Goal: Transaction & Acquisition: Purchase product/service

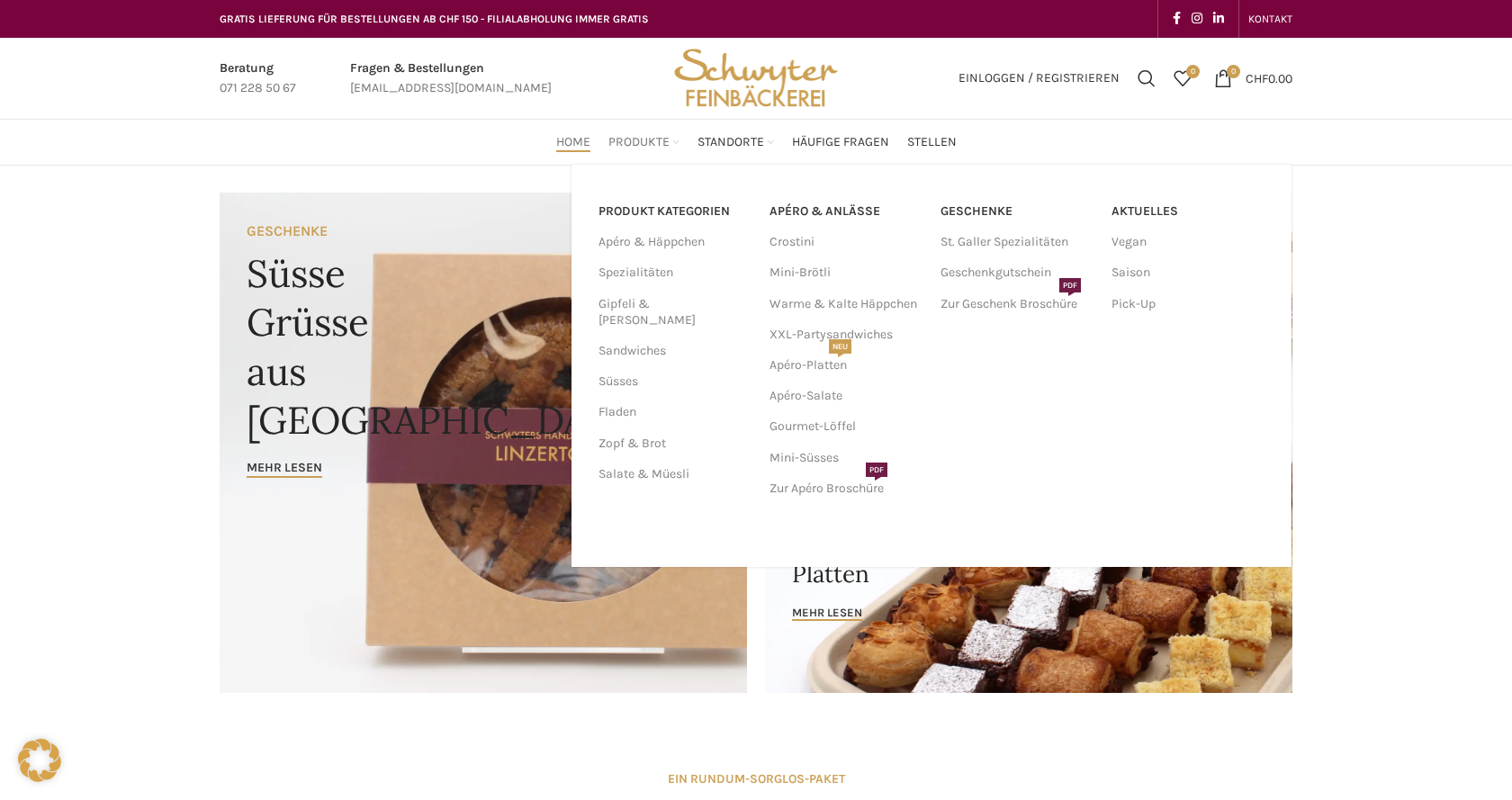
click at [663, 145] on span "Produkte" at bounding box center [638, 142] width 62 height 17
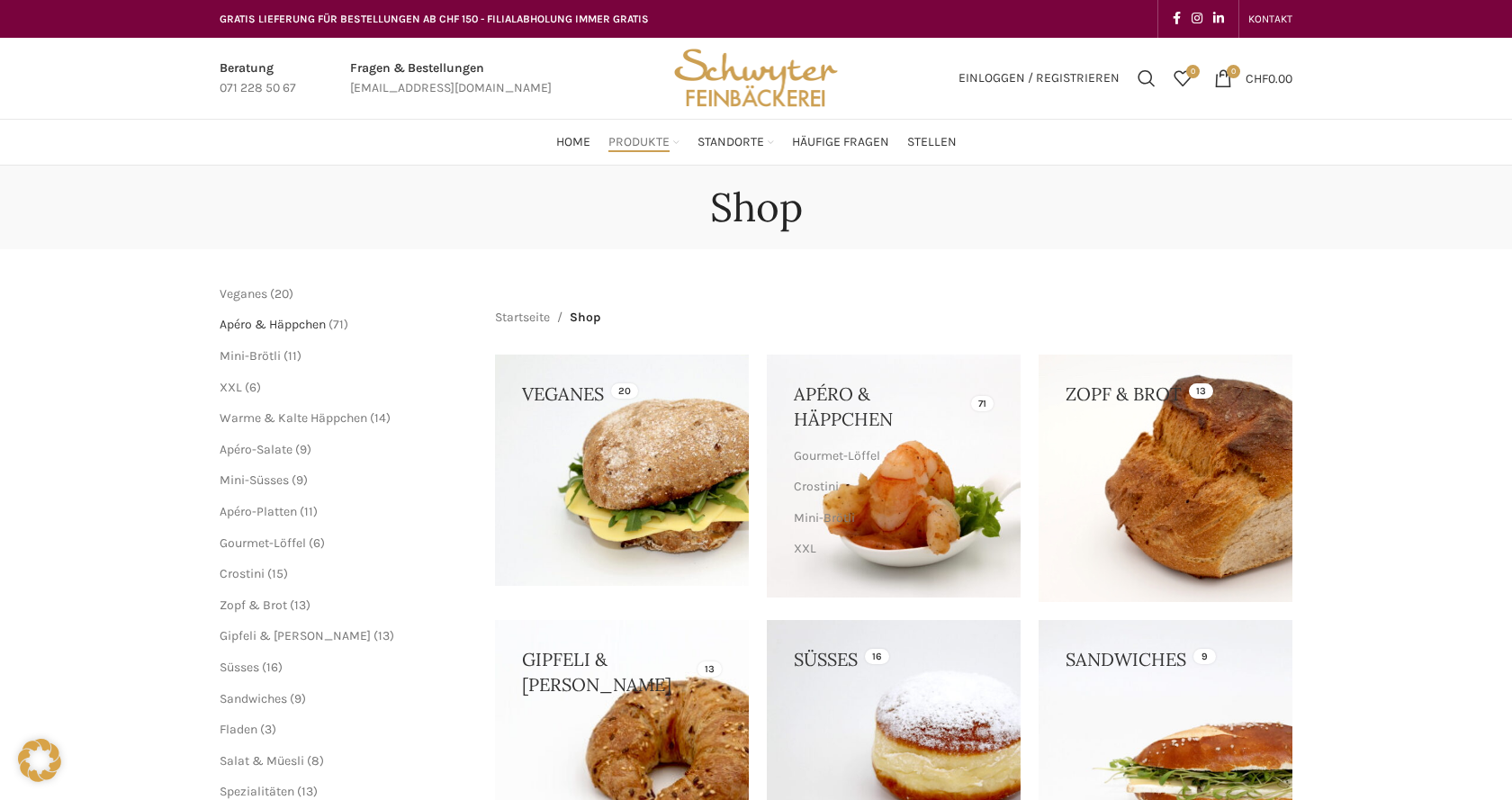
click at [315, 327] on span "Apéro & Häppchen" at bounding box center [272, 325] width 106 height 15
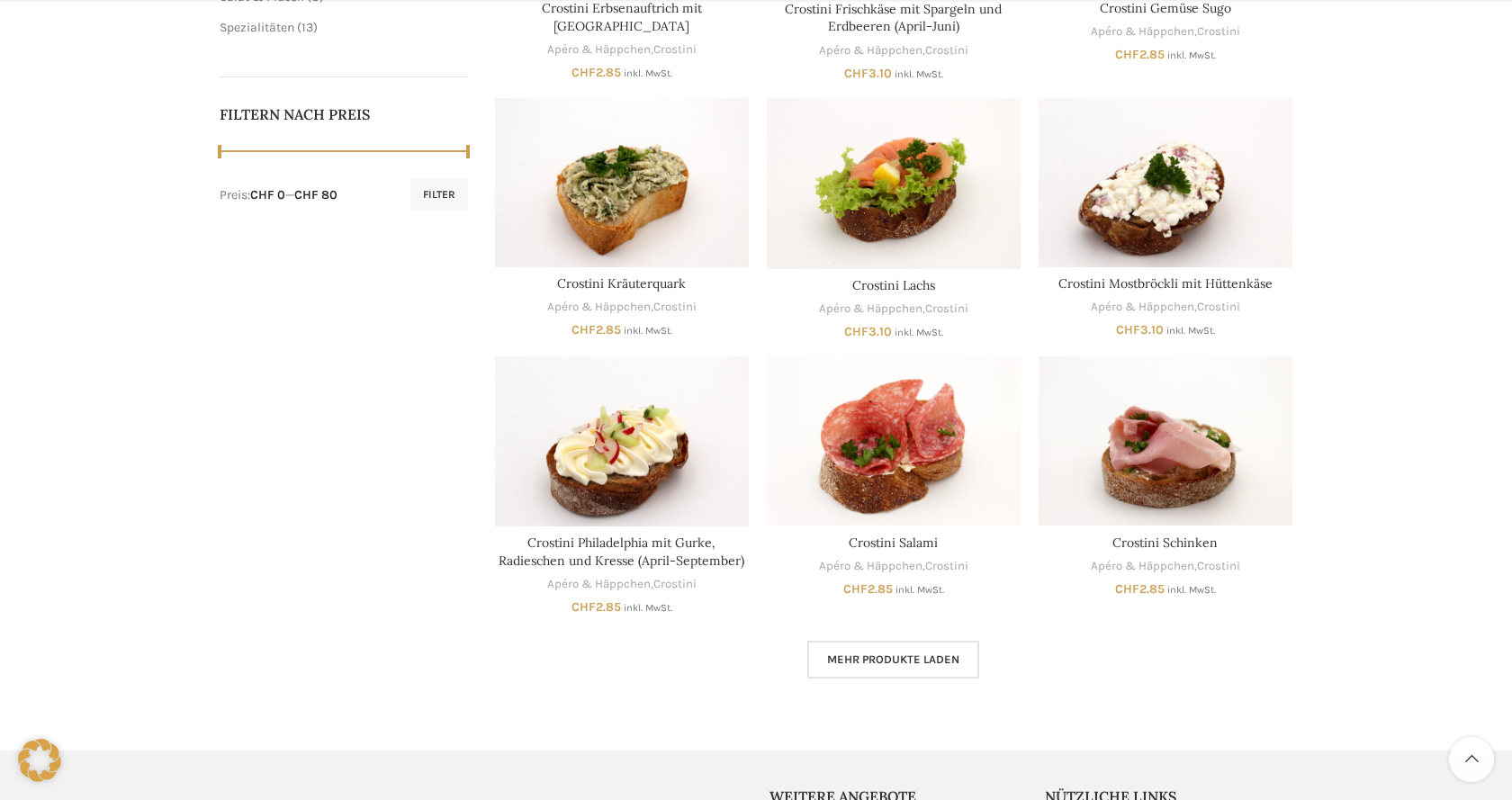
scroll to position [919, 0]
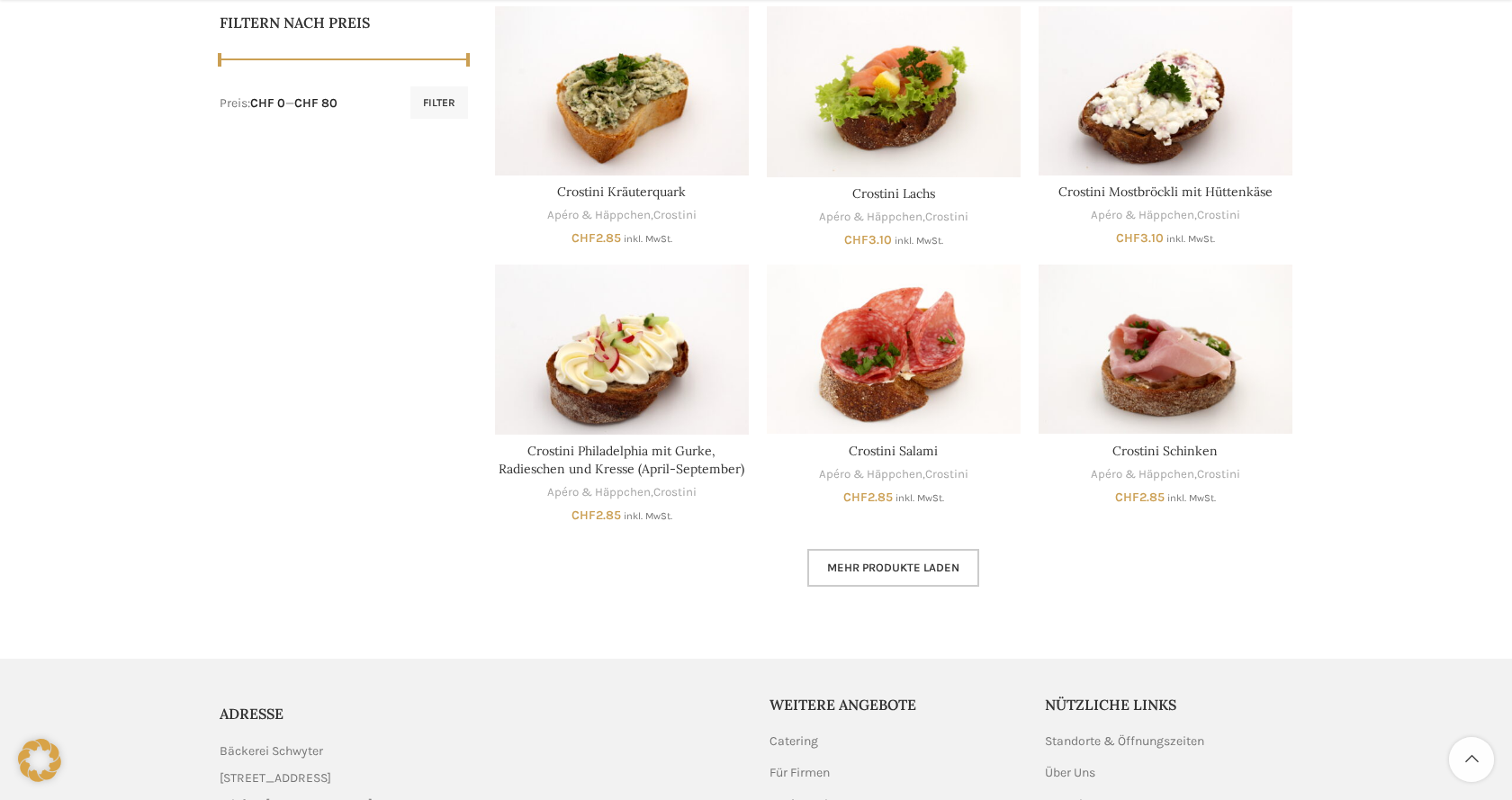
click at [897, 581] on link "Mehr Produkte laden" at bounding box center [893, 568] width 172 height 38
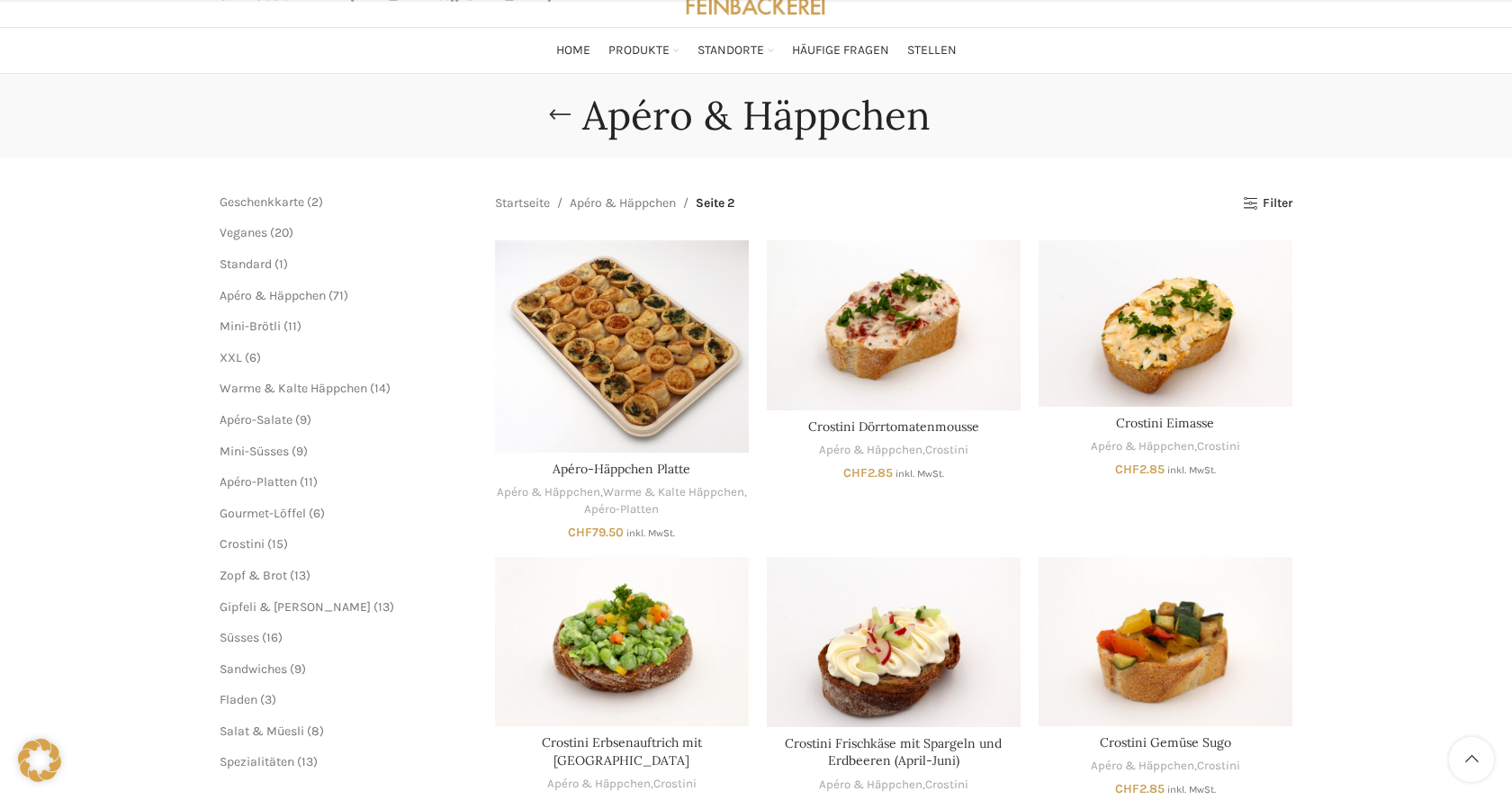
scroll to position [184, 0]
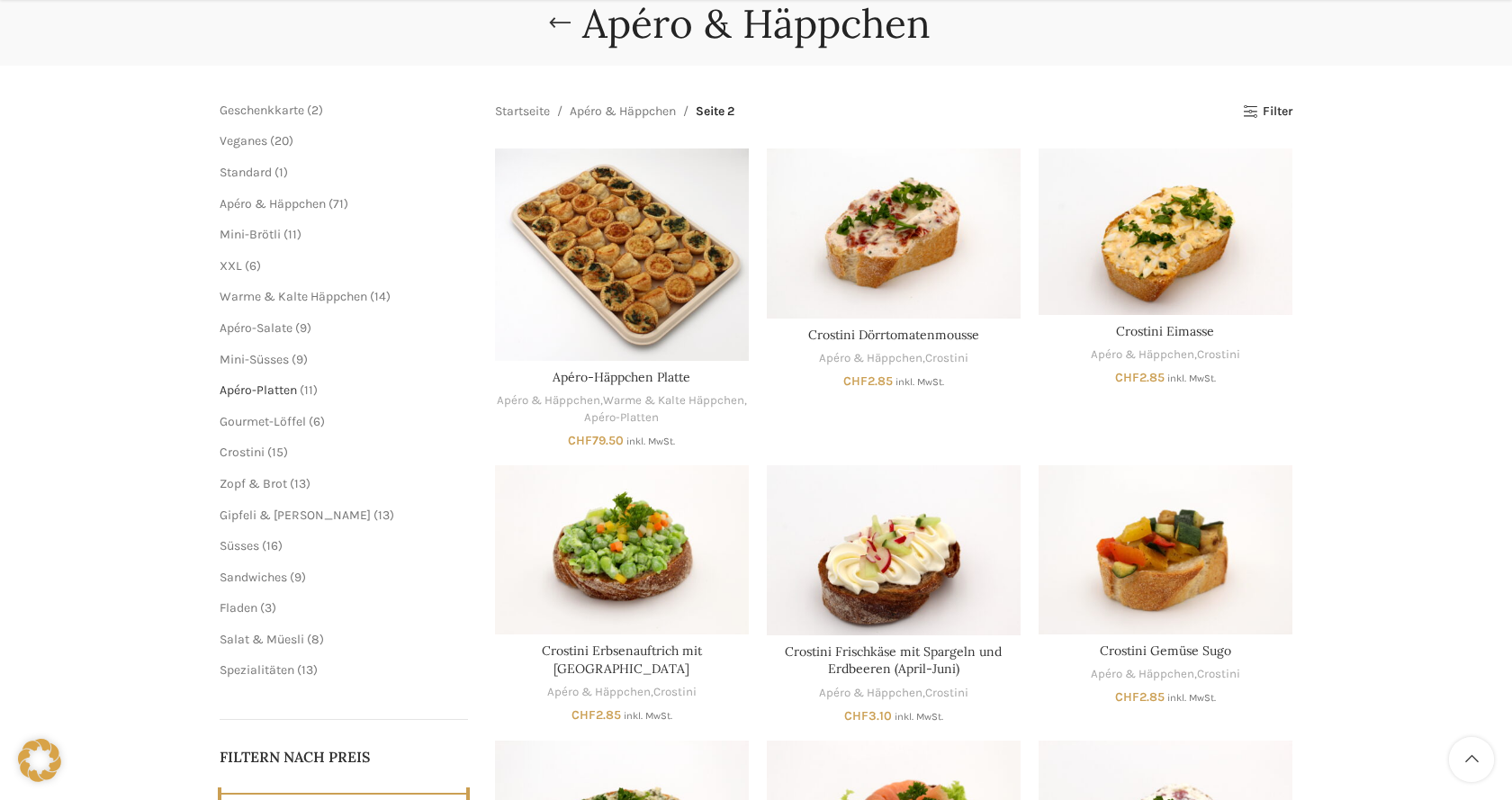
click at [249, 393] on span "Apéro-Platten" at bounding box center [258, 390] width 78 height 15
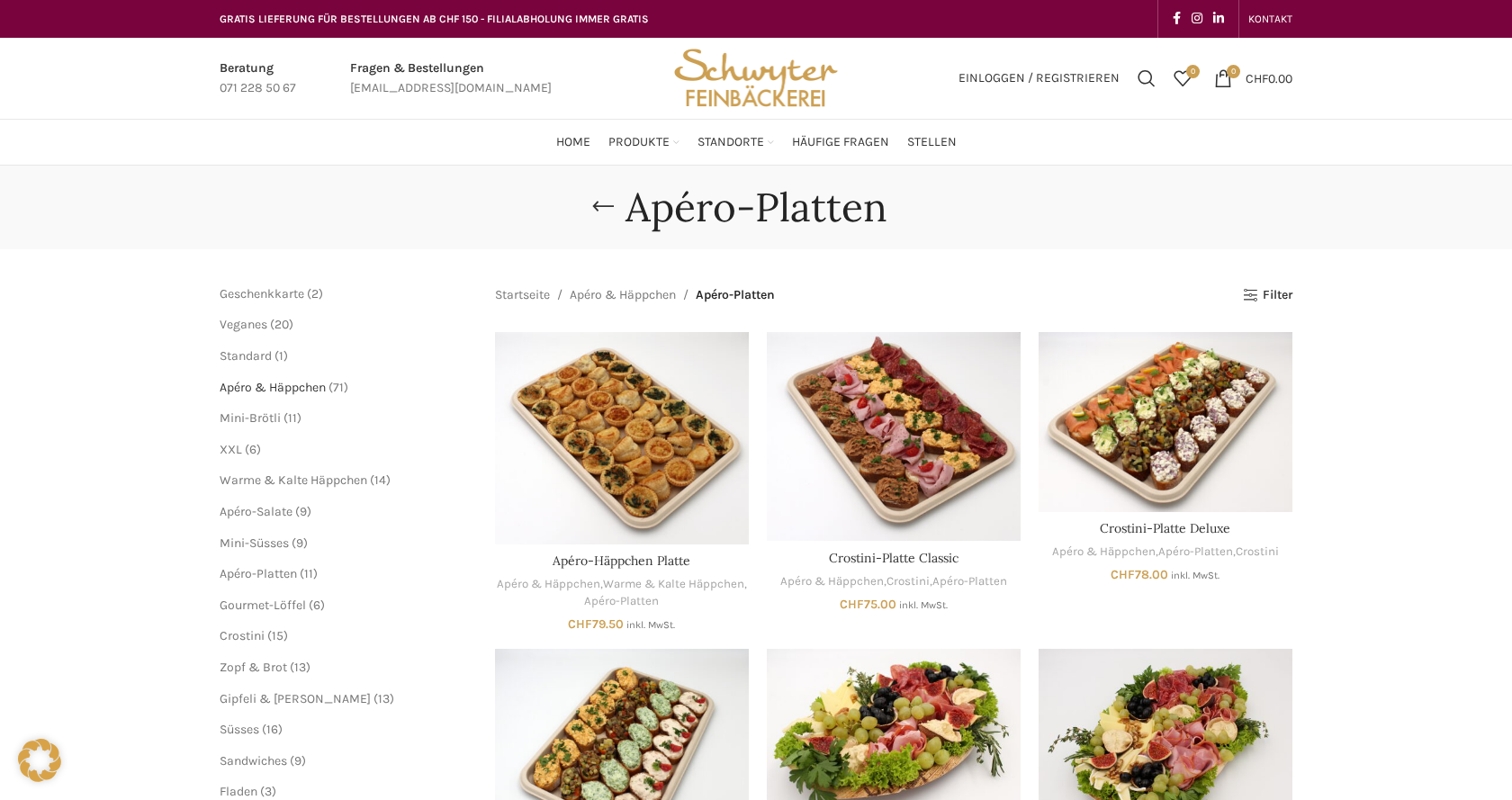
click at [243, 385] on span "Apéro & Häppchen" at bounding box center [272, 387] width 106 height 15
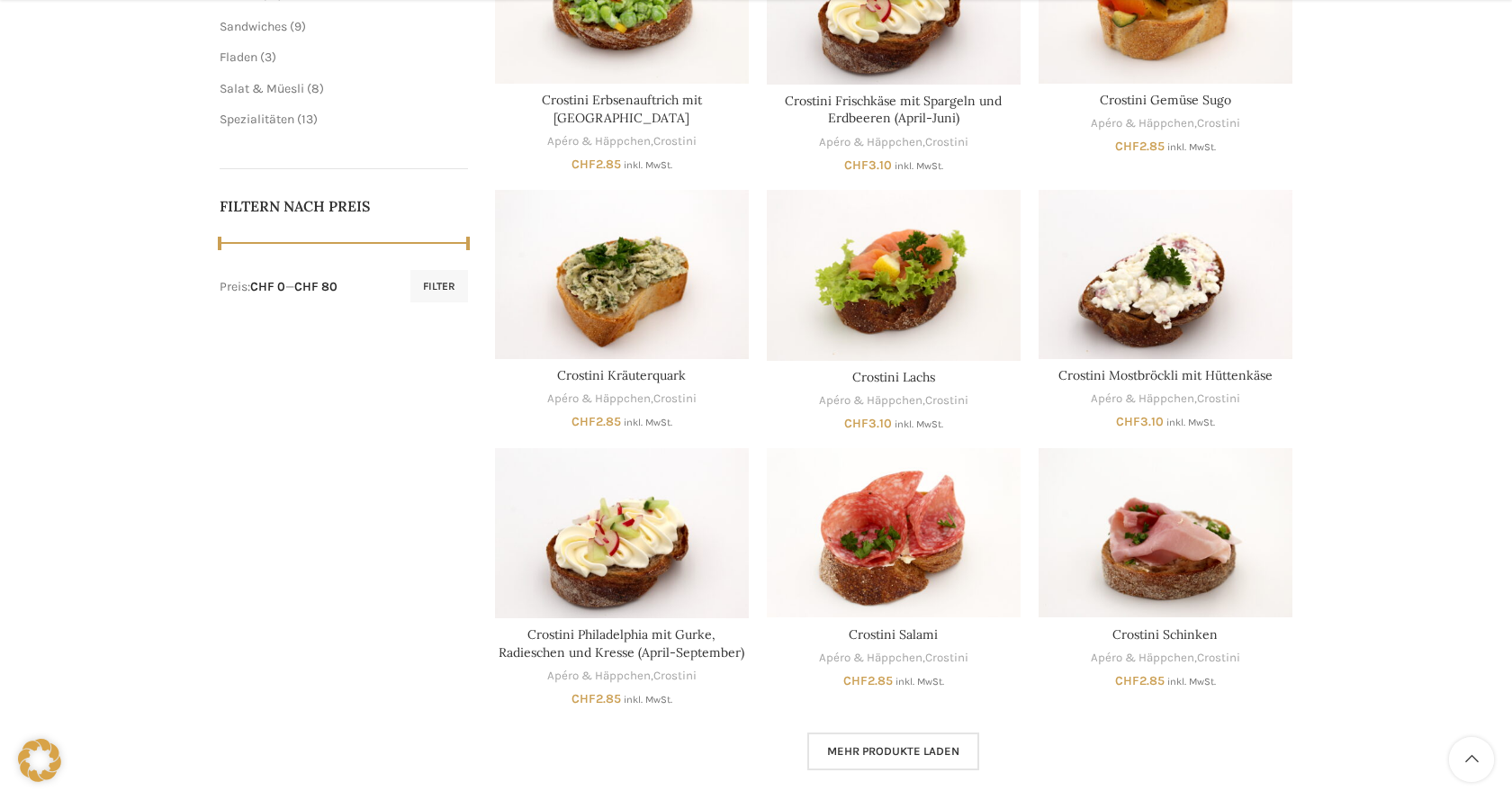
scroll to position [1102, 0]
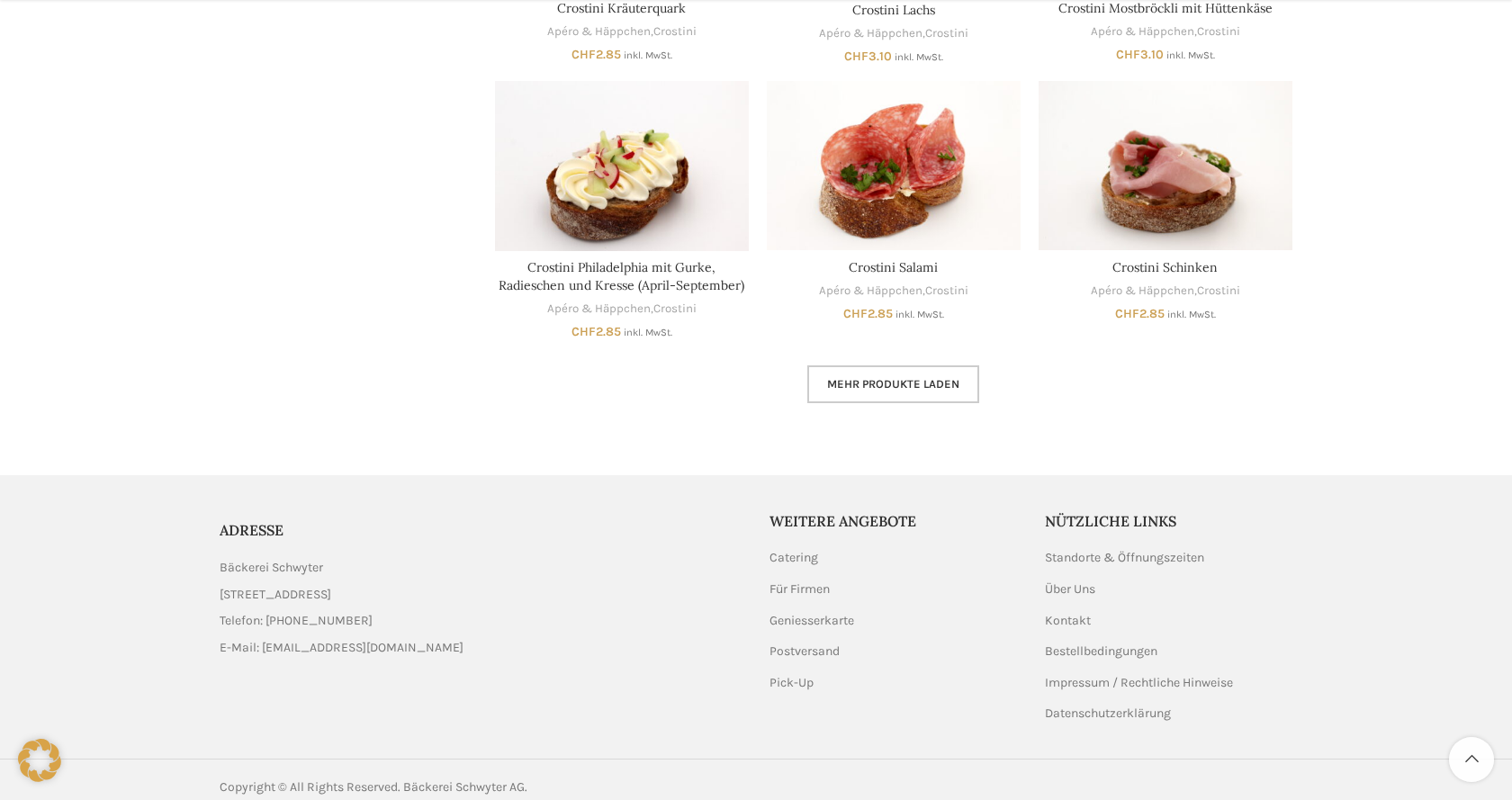
click at [894, 386] on span "Mehr Produkte laden" at bounding box center [893, 383] width 132 height 14
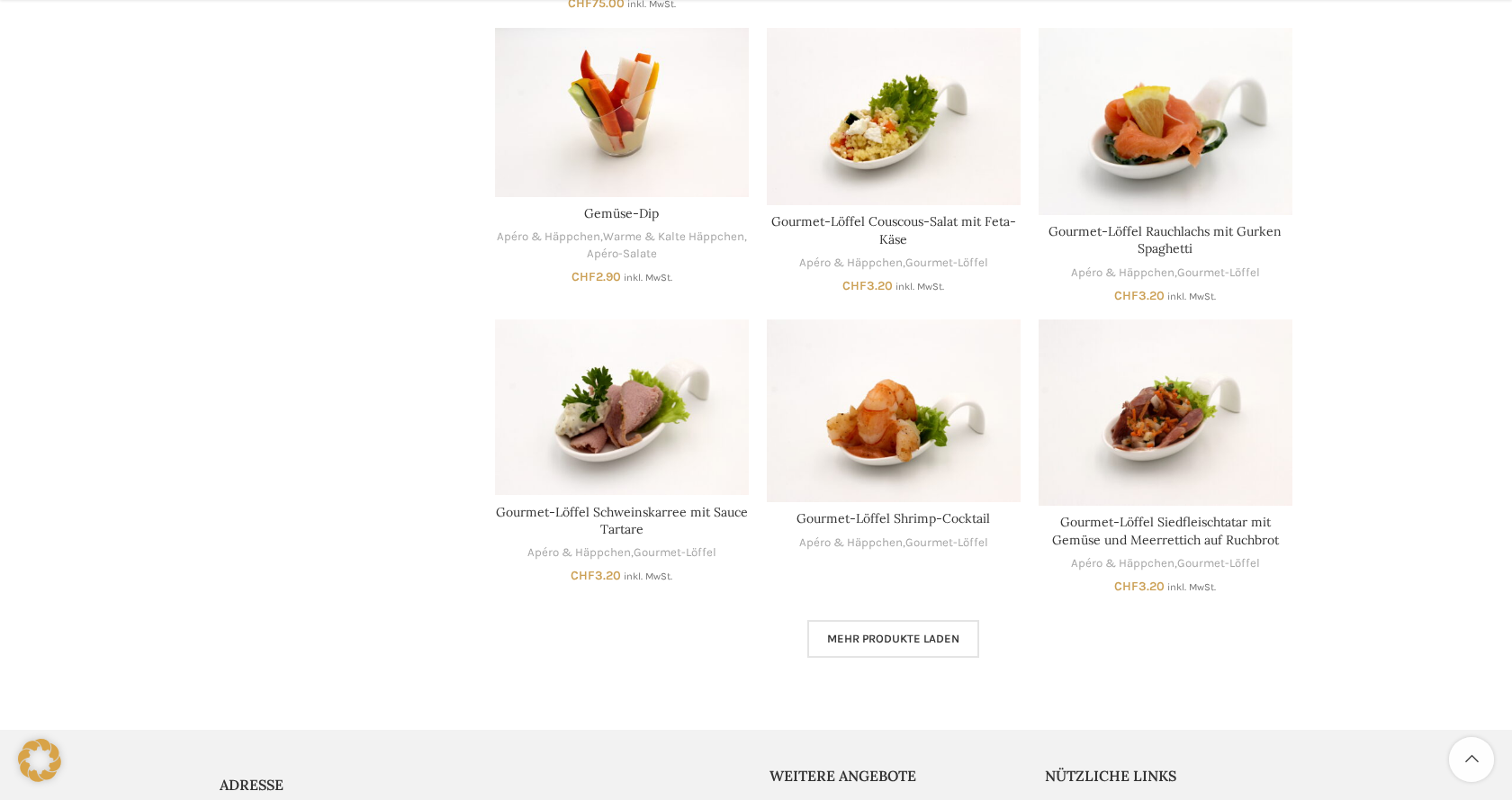
scroll to position [2290, 0]
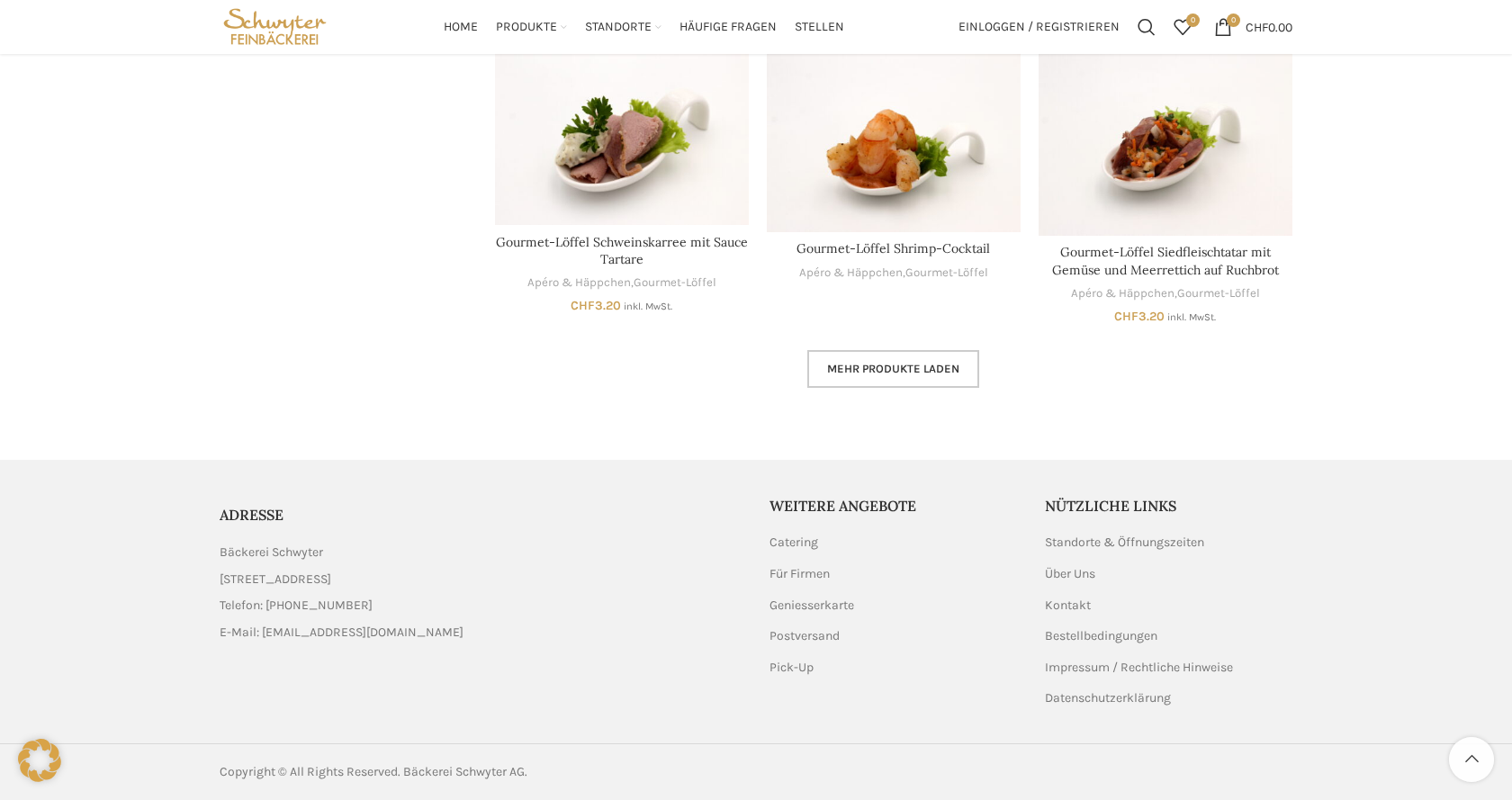
click at [919, 380] on link "Mehr Produkte laden" at bounding box center [893, 369] width 172 height 38
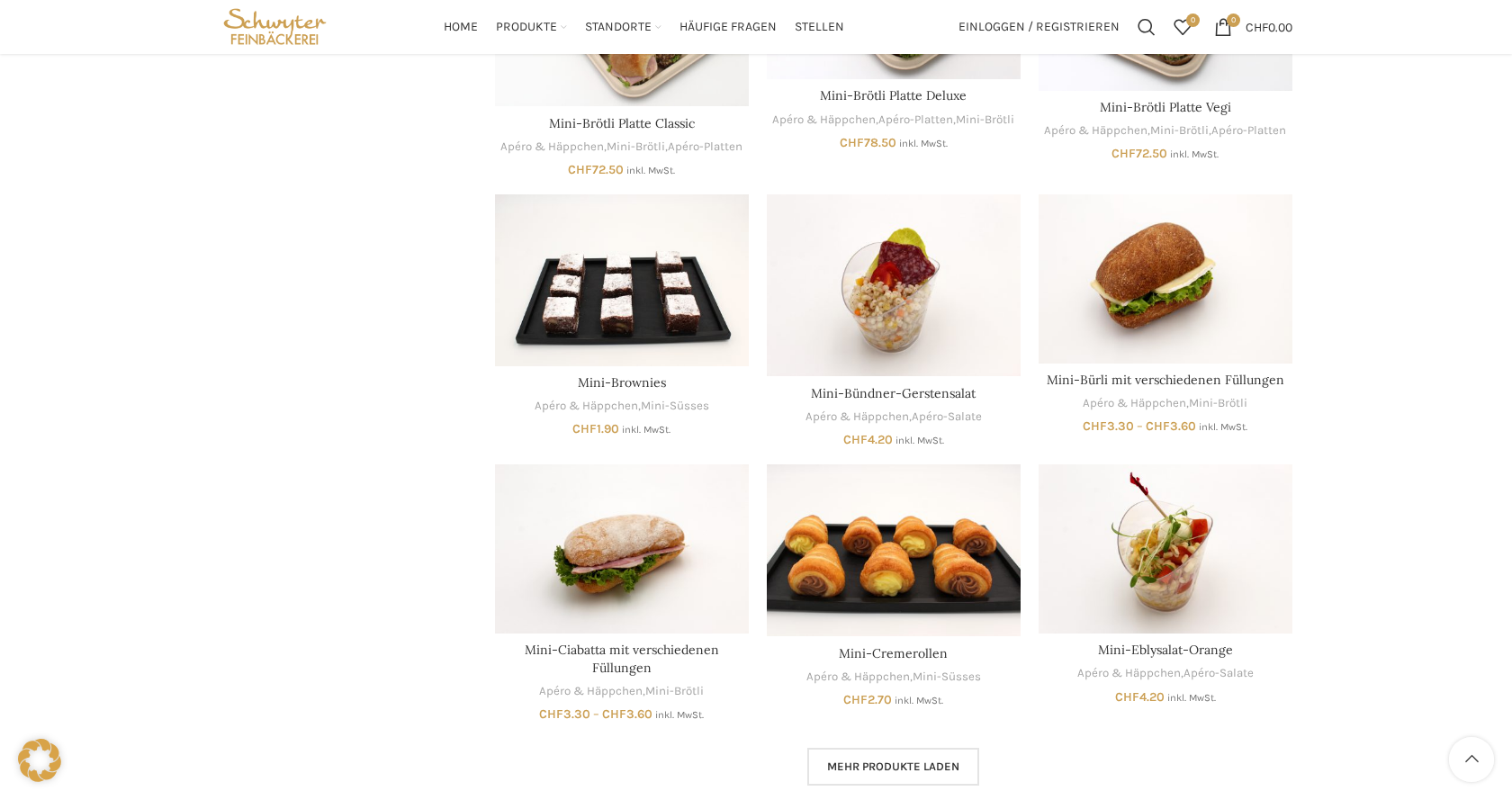
scroll to position [3404, 0]
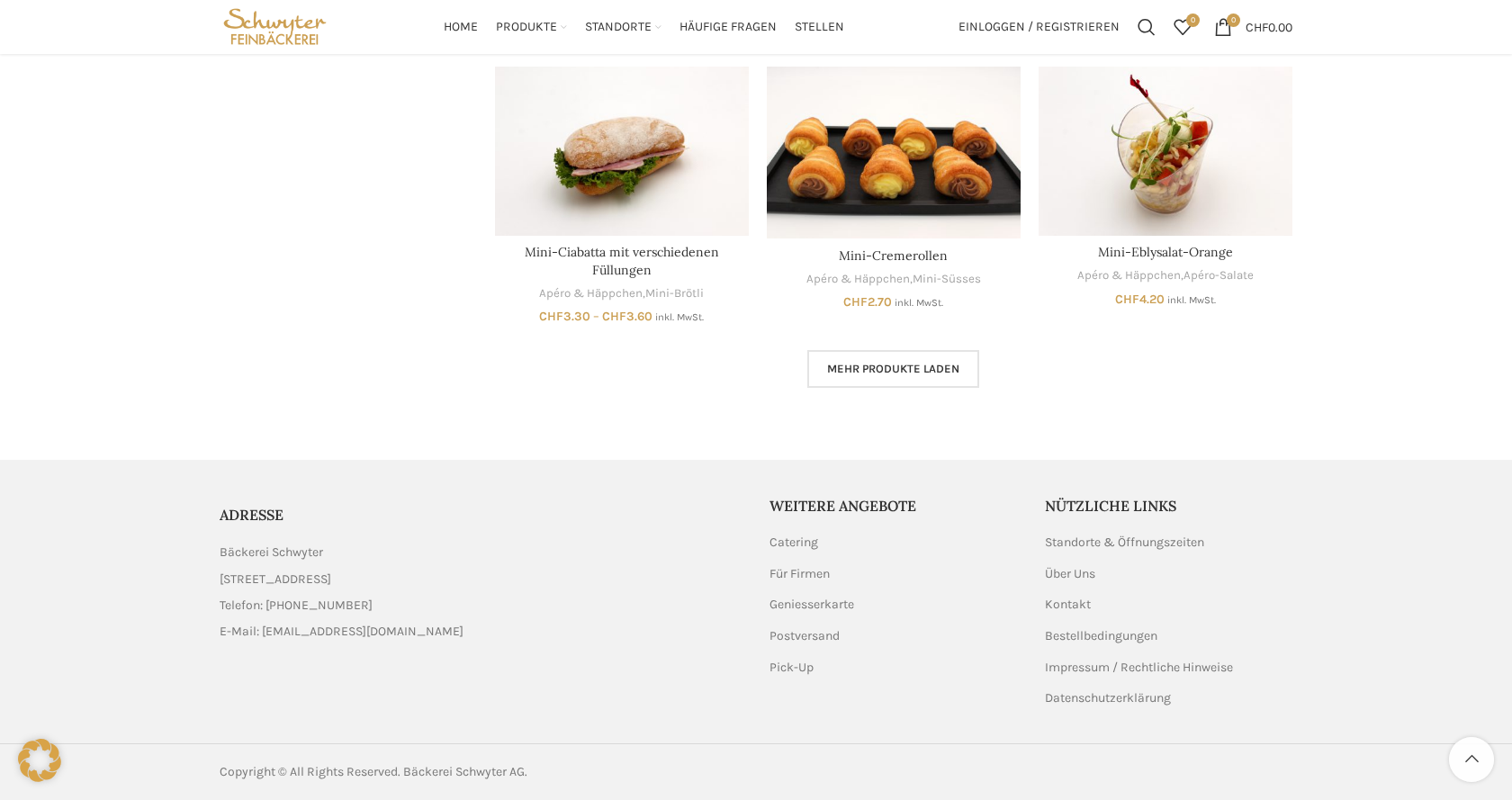
click at [887, 361] on link "Mehr Produkte laden" at bounding box center [893, 369] width 172 height 38
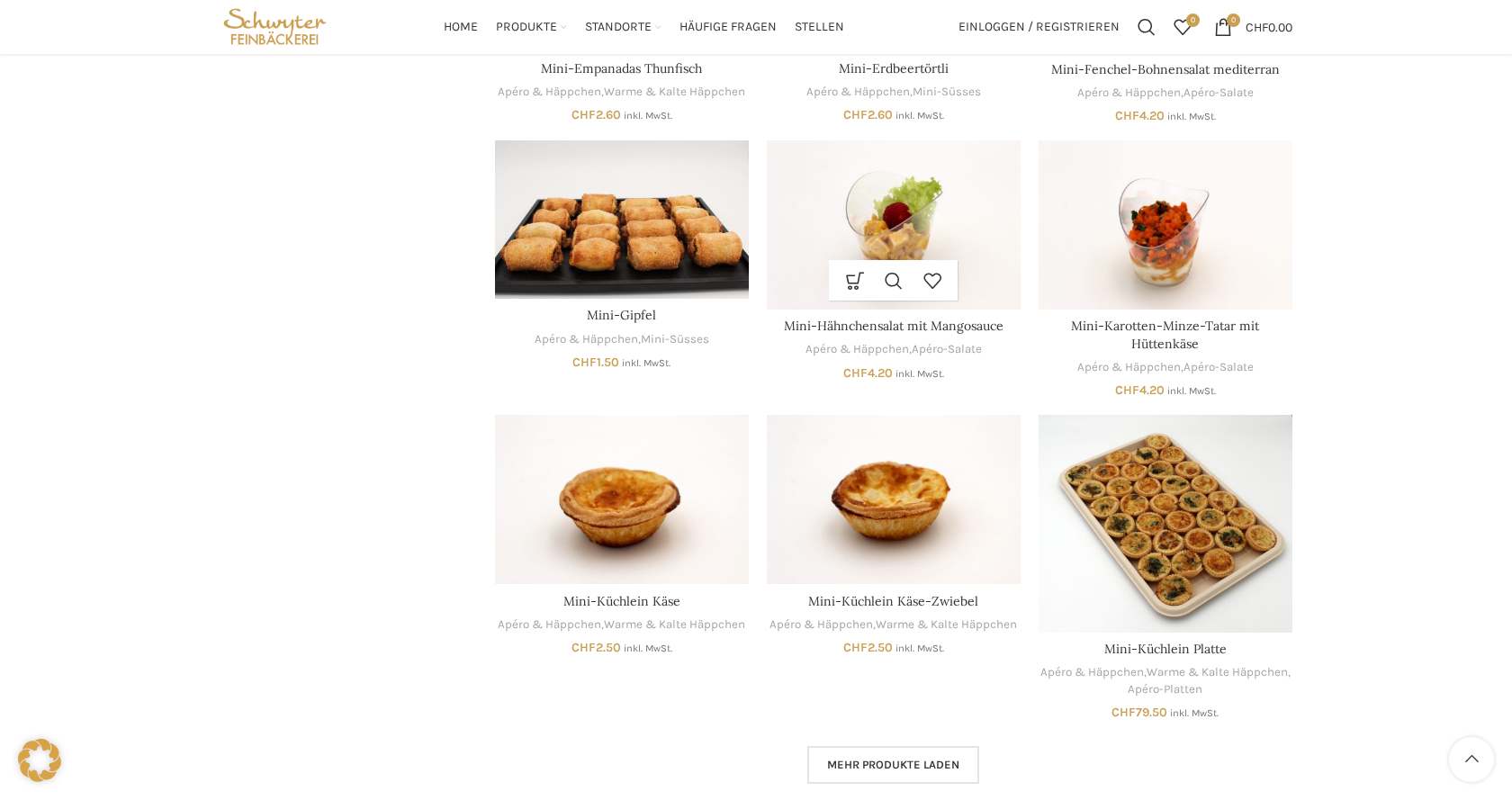
scroll to position [4515, 0]
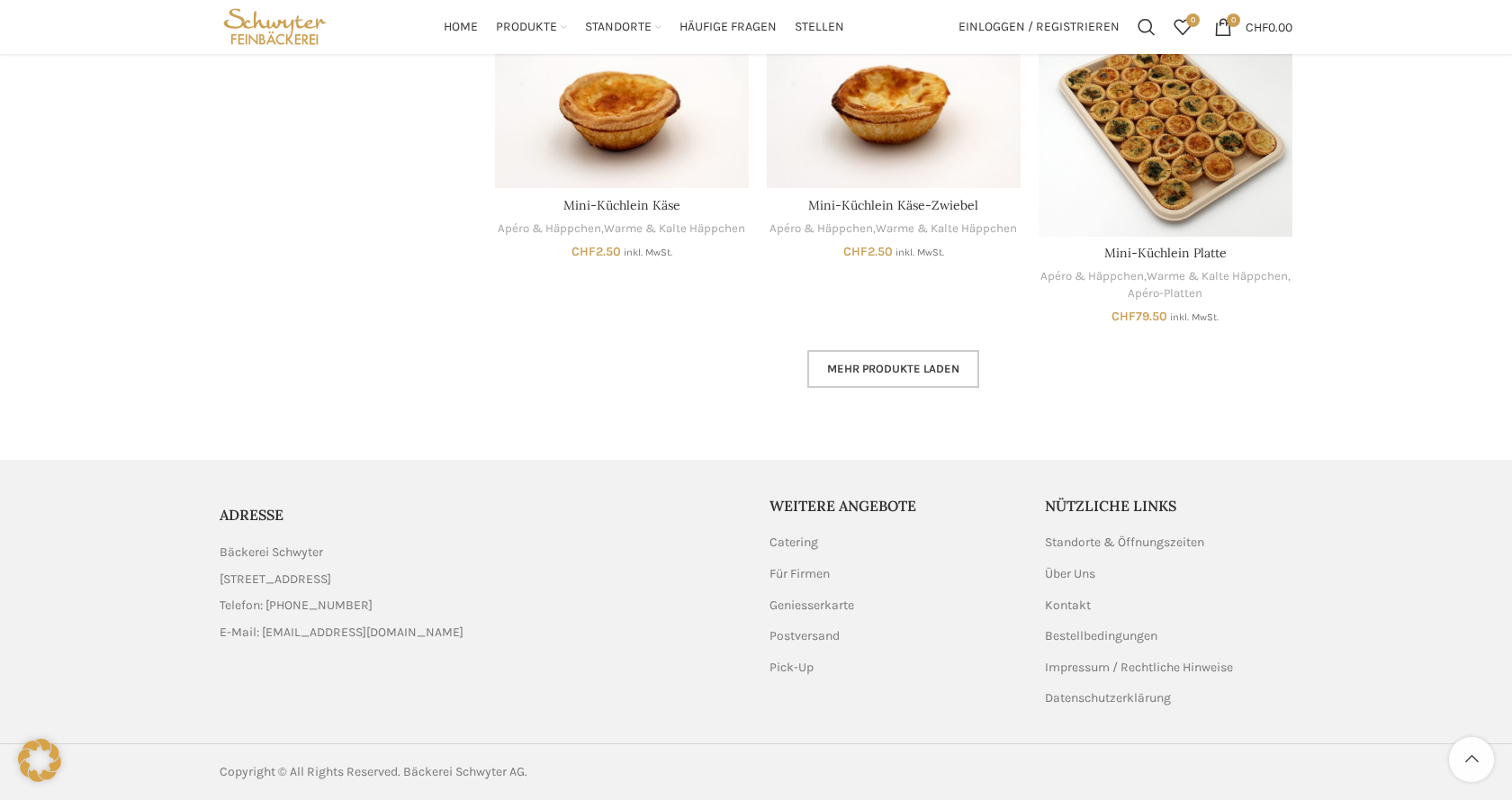
click at [884, 375] on span "Mehr Produkte laden" at bounding box center [893, 368] width 132 height 14
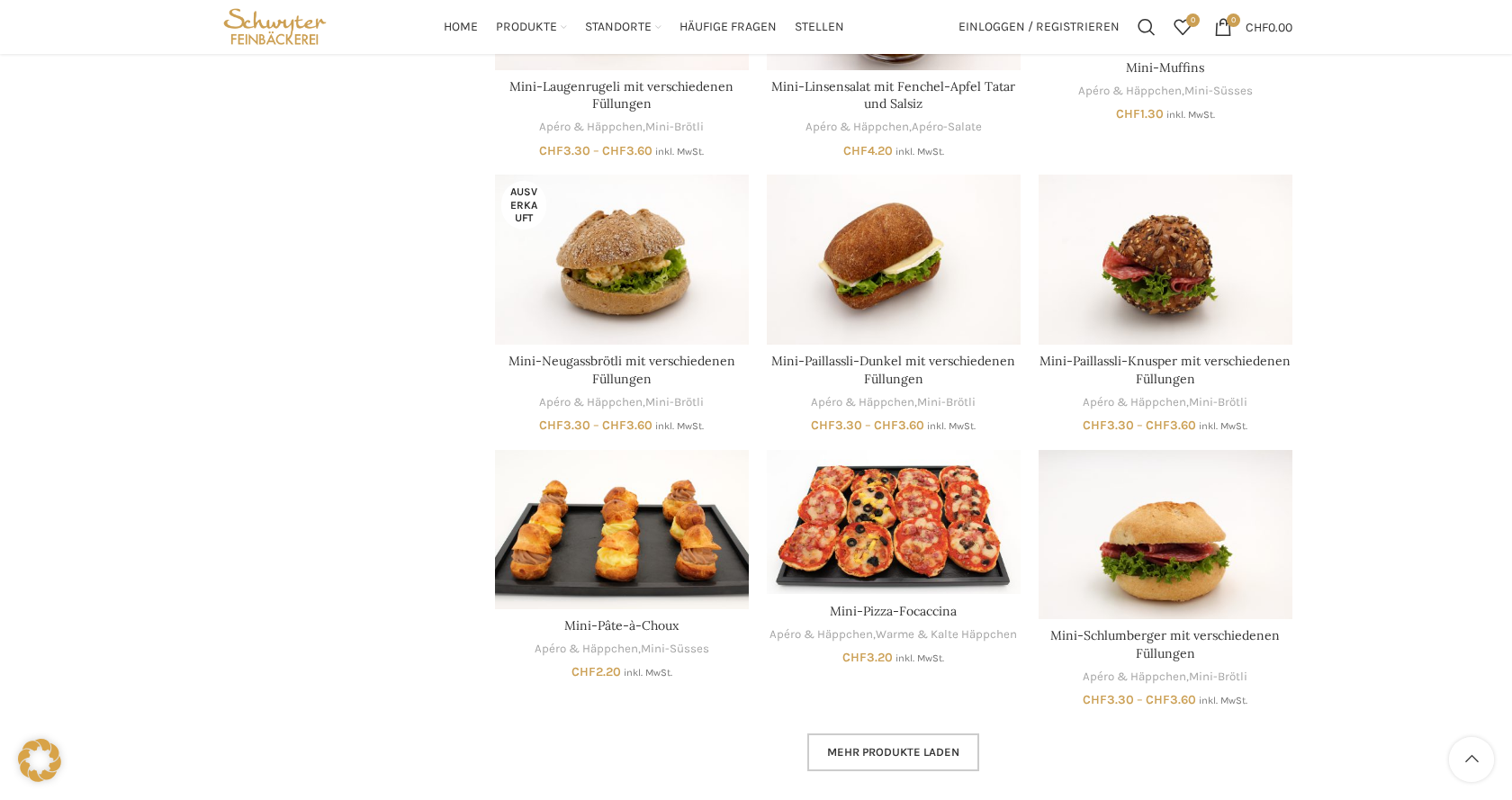
scroll to position [5614, 0]
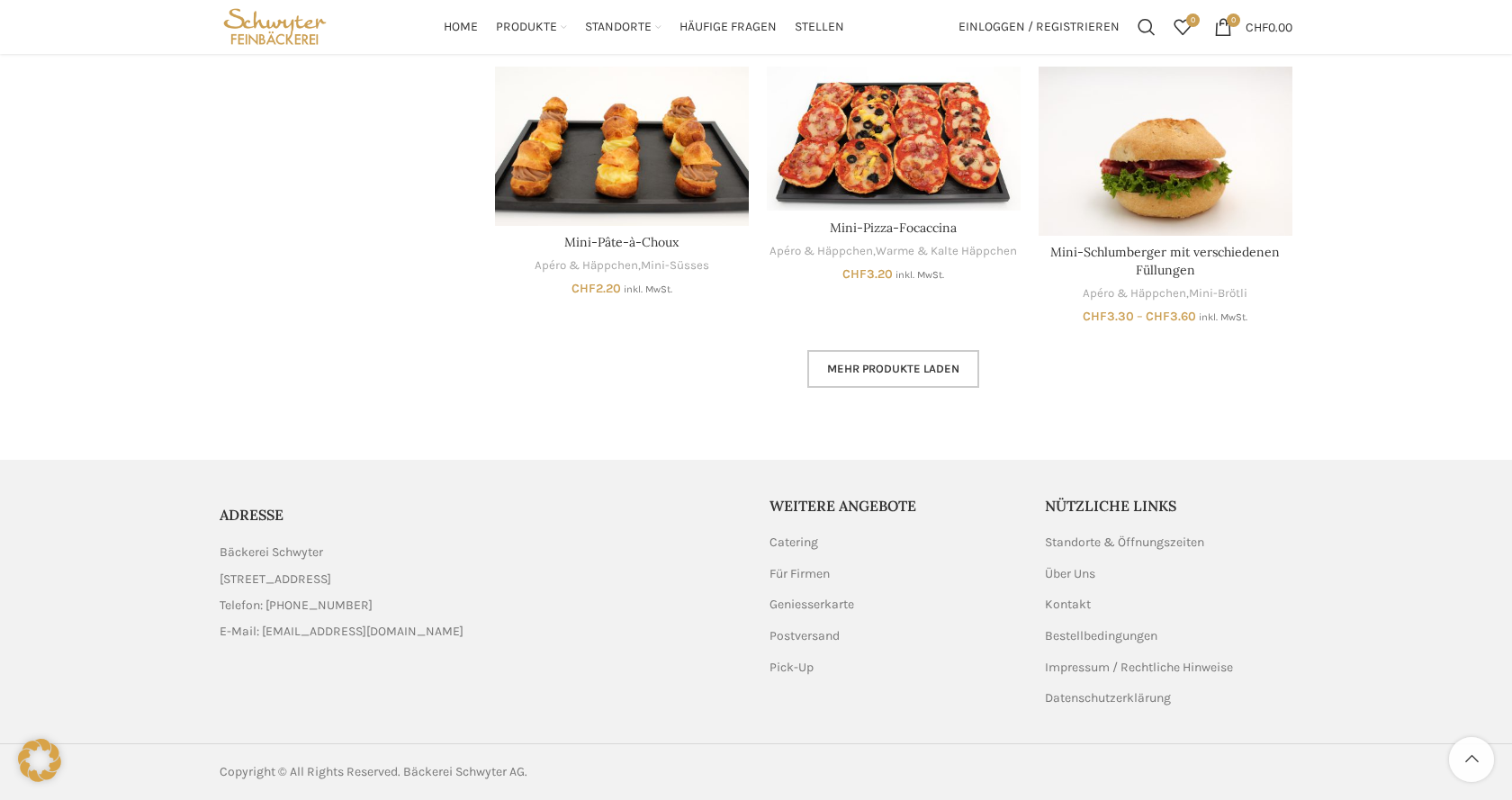
click at [884, 375] on span "Mehr Produkte laden" at bounding box center [893, 368] width 132 height 14
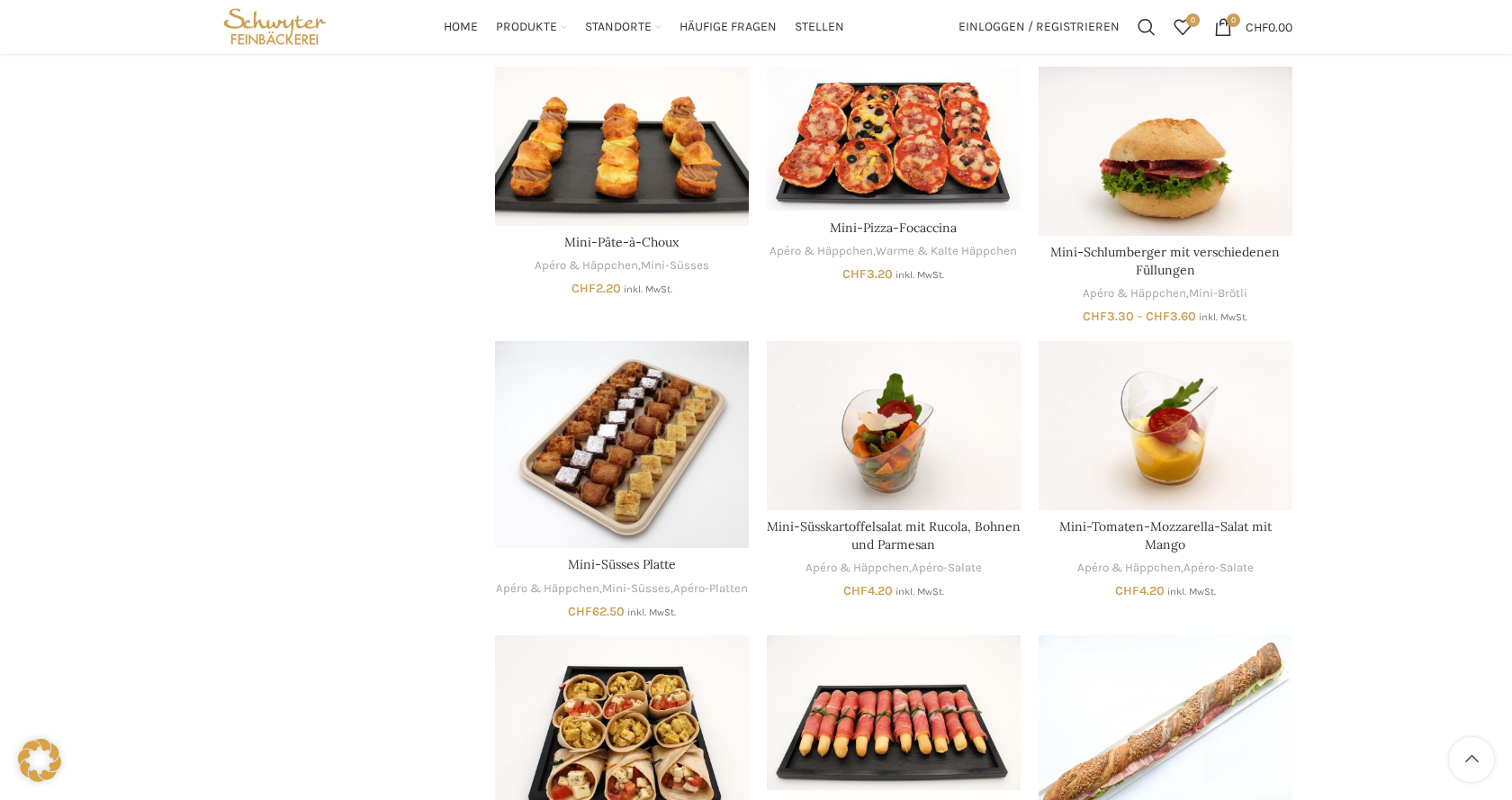
scroll to position [6331, 0]
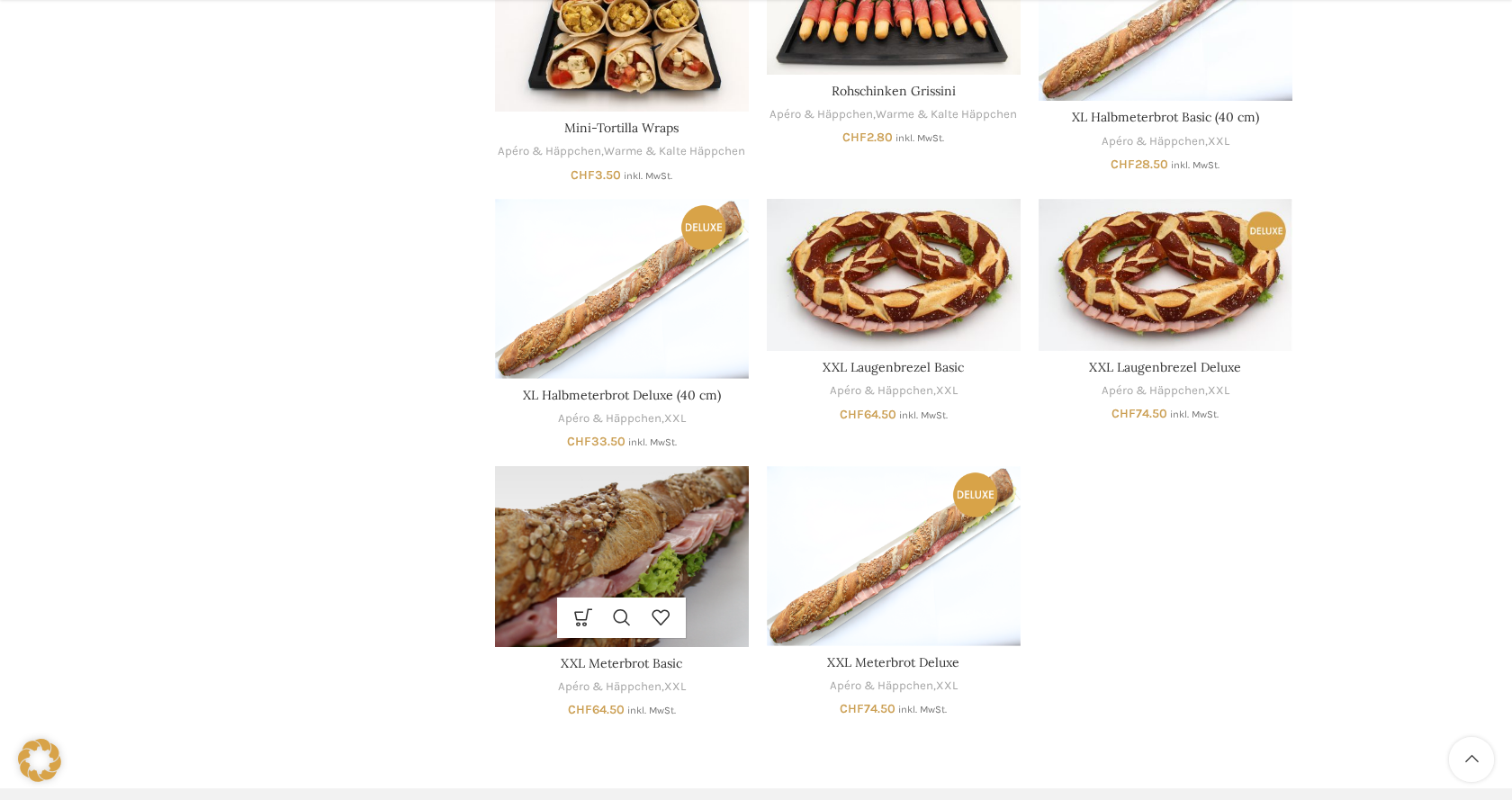
click at [663, 594] on img "XXL Meterbrot Basic" at bounding box center [622, 556] width 254 height 181
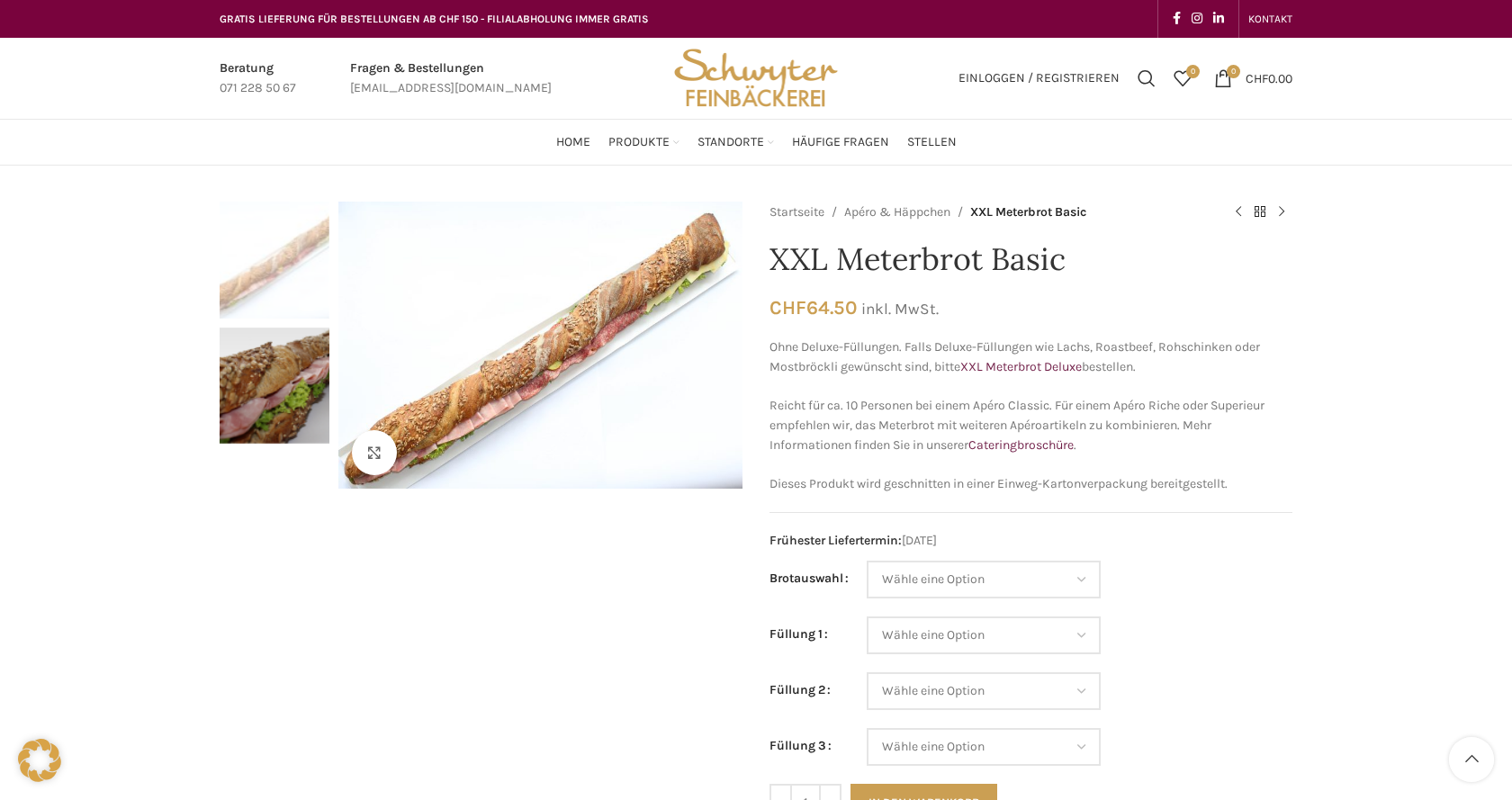
scroll to position [92, 0]
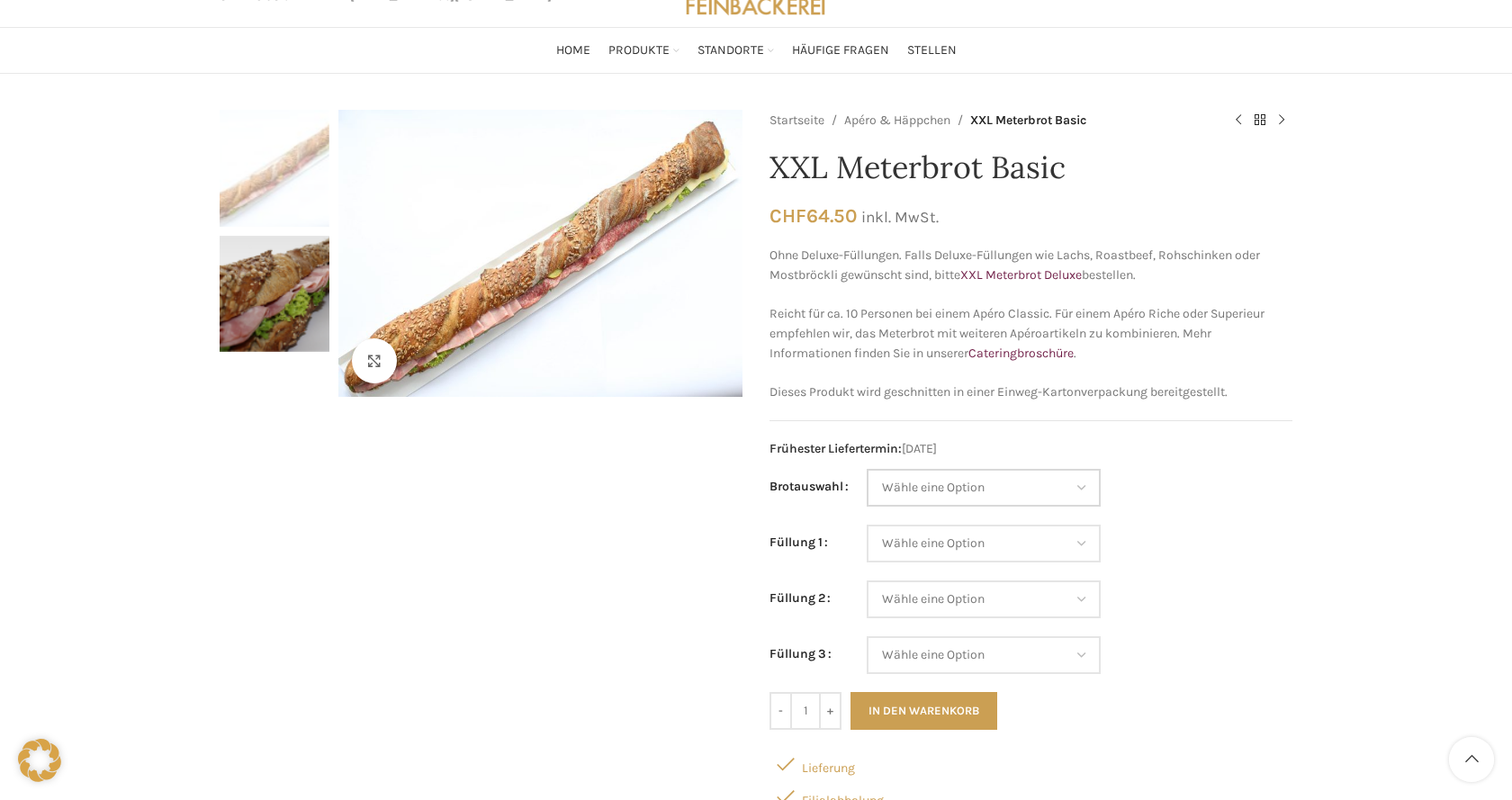
click at [867, 469] on select "Wähle eine Option Baguette Paillasse dunkel Paillasse knusper (Bild) Laugenbagu…" at bounding box center [984, 488] width 234 height 38
select select "Baguette"
click at [867, 525] on select "Wähle eine Option Salami Schinken Fleischkäse Trutenschinken Appenzellerkäse Gr…" at bounding box center [984, 544] width 234 height 38
select select "Fleischkäse"
select select "Baguette"
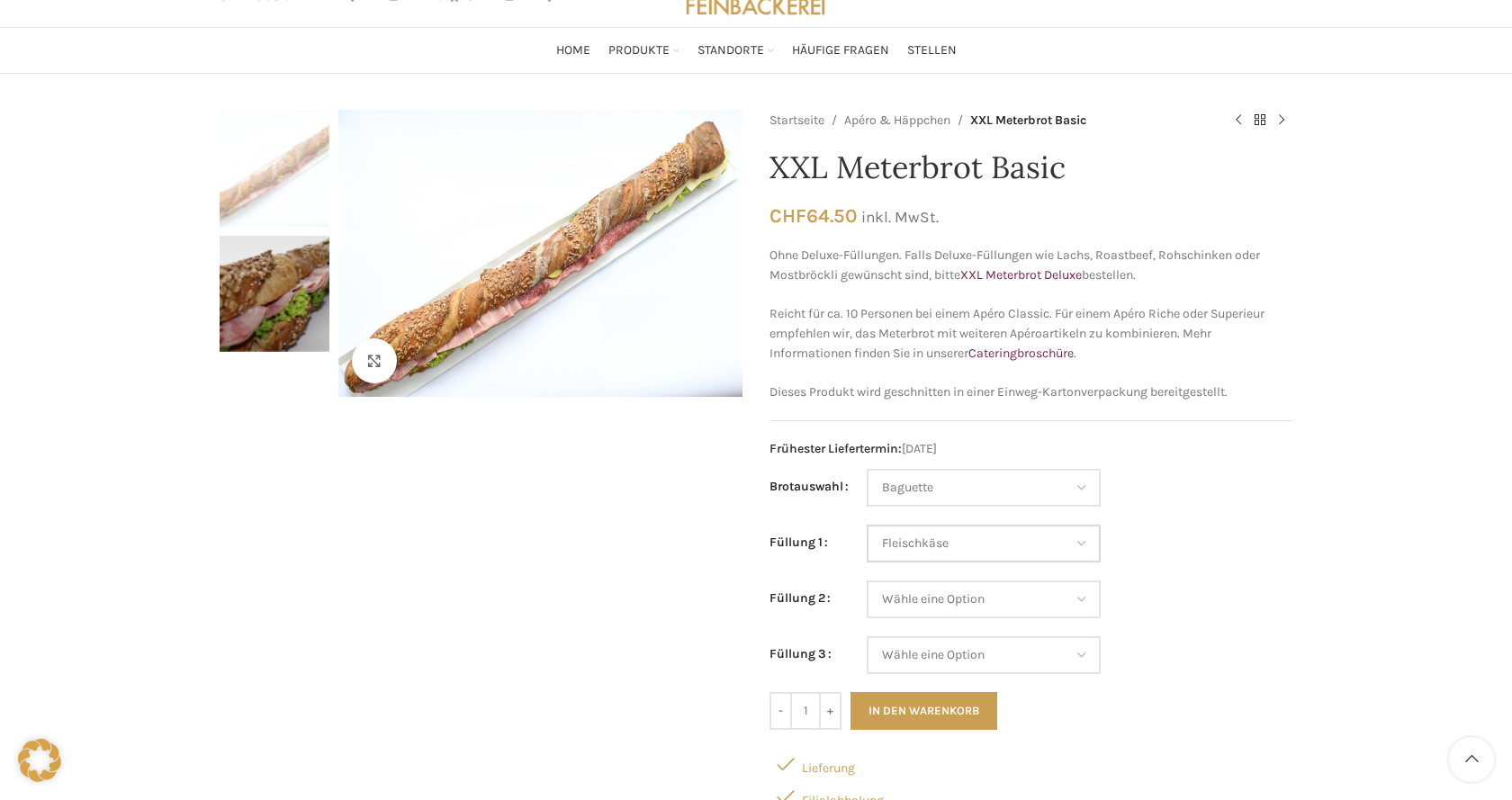
select select "Fleischkäse"
click at [867, 581] on select "Wähle eine Option Salami Schinken Fleischkäse Trutenschinken Appenzellerkäse Gr…" at bounding box center [984, 600] width 234 height 38
select select "Salami"
select select "Baguette"
select select "Fleischkäse"
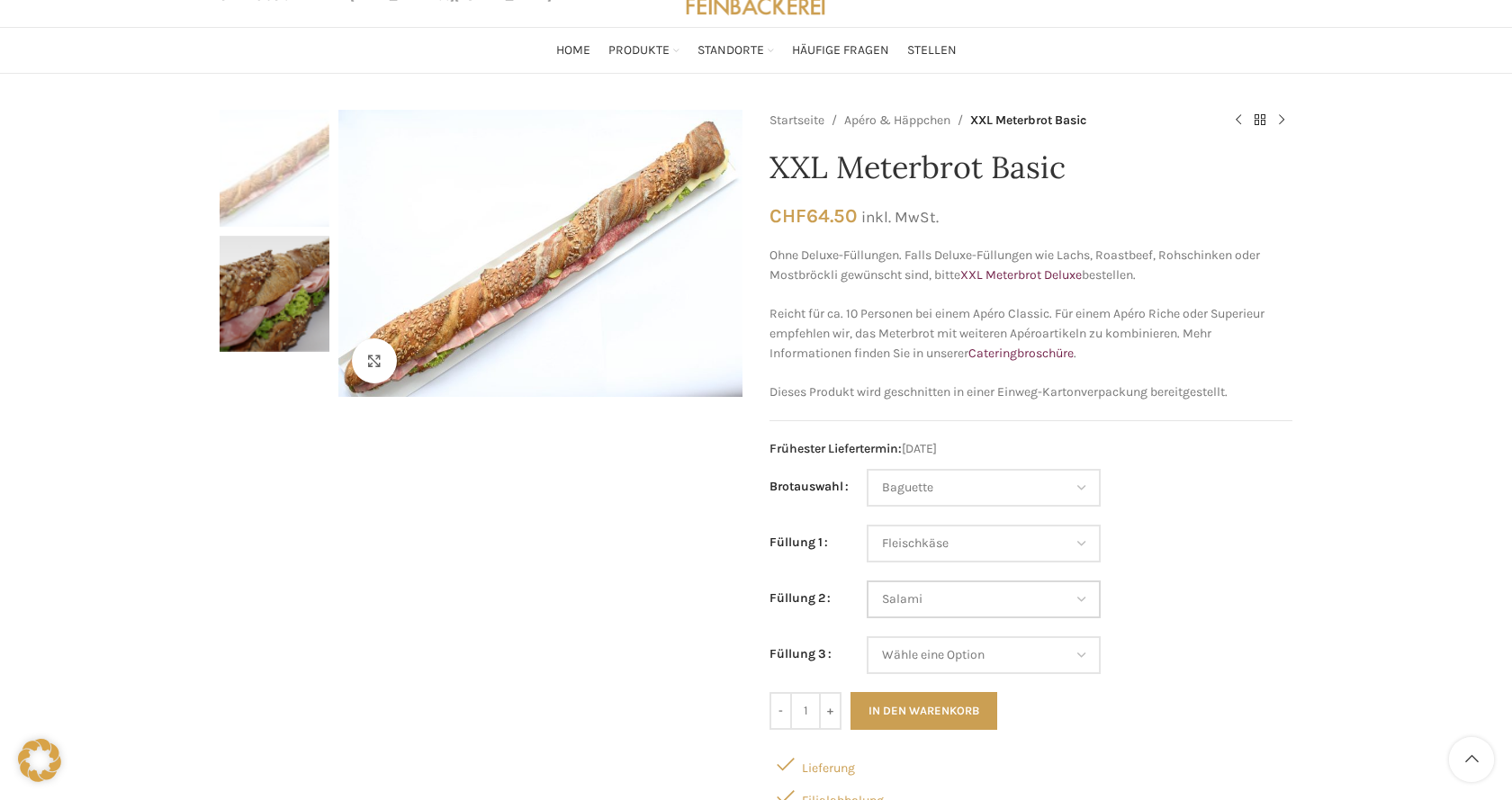
select select "Salami"
click at [867, 637] on select "Wähle eine Option Salami Schinken Fleischkäse Trutenschinken Appenzellerkäse Gr…" at bounding box center [984, 656] width 234 height 38
select select "Thonmasse"
select select "Baguette"
select select "Fleischkäse"
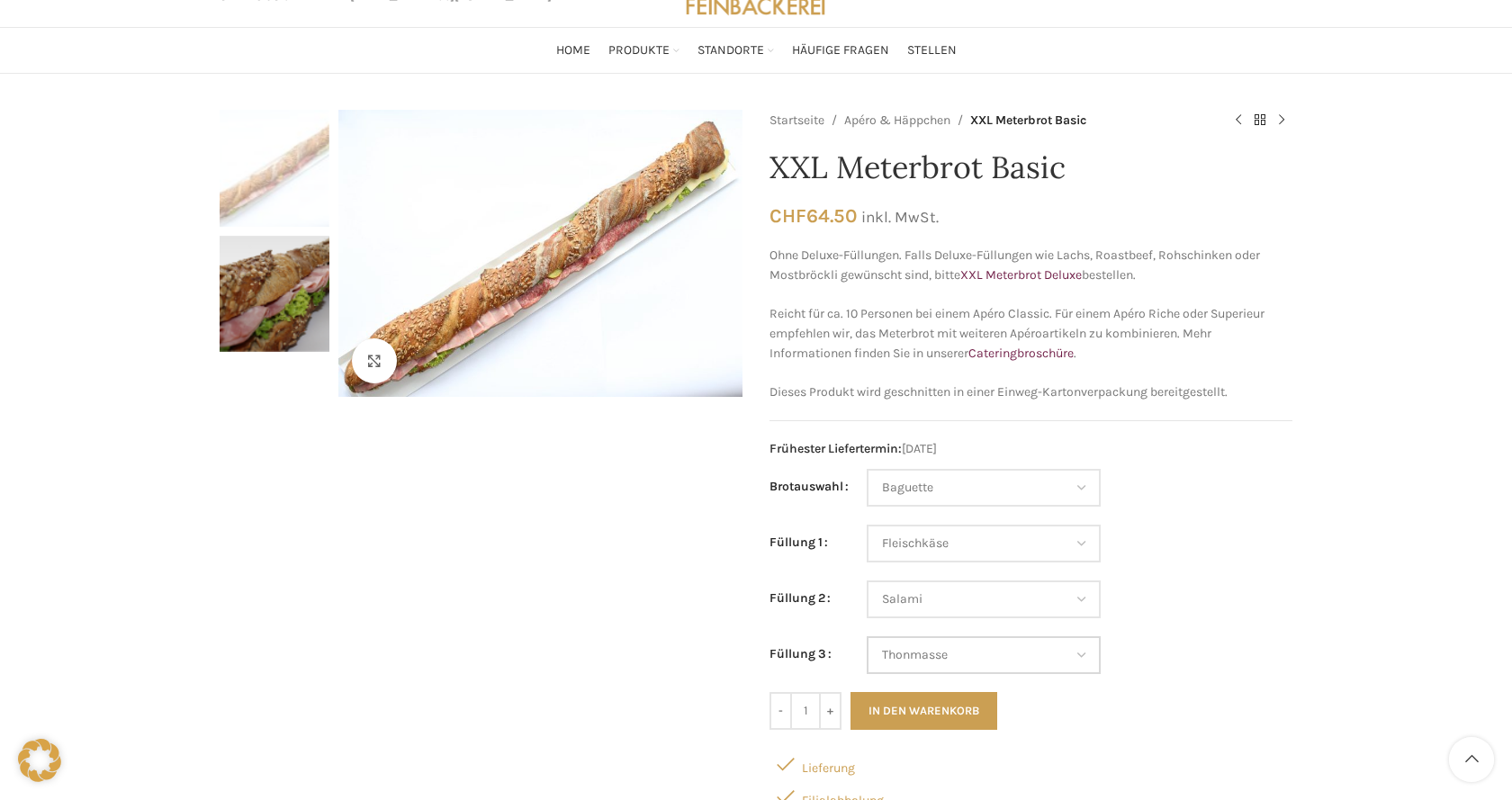
select select "Salami"
select select "Thonmasse"
click at [963, 718] on button "In den Warenkorb" at bounding box center [923, 711] width 147 height 38
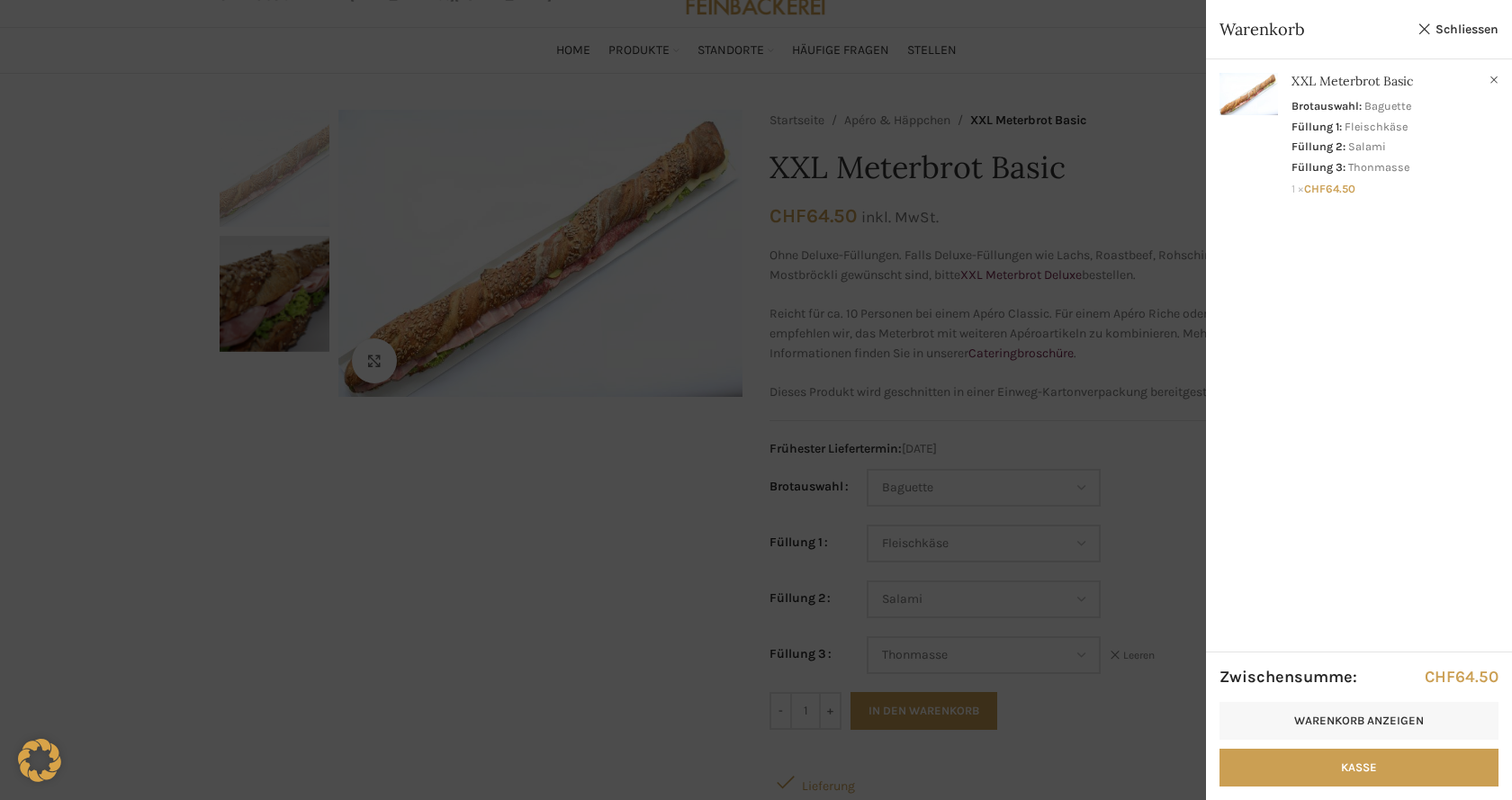
click at [1145, 773] on div at bounding box center [756, 400] width 1512 height 800
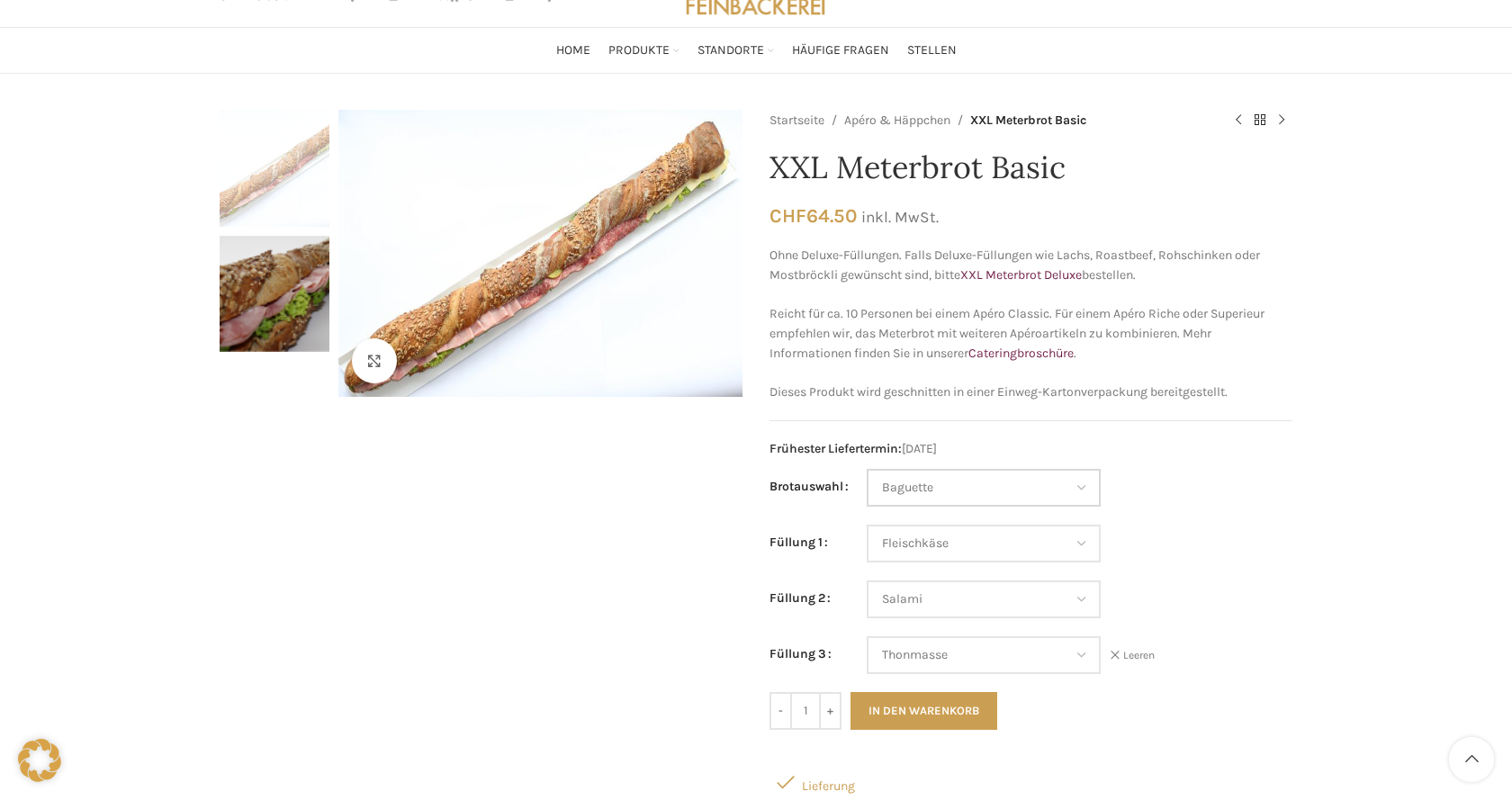
click at [867, 469] on select "Wähle eine Option Baguette Paillasse dunkel Paillasse knusper (Bild) Laugenbagu…" at bounding box center [984, 488] width 234 height 38
select select "Paillasse knusper (Bild)"
select select "Fleischkäse"
select select "Salami"
select select "Thonmasse"
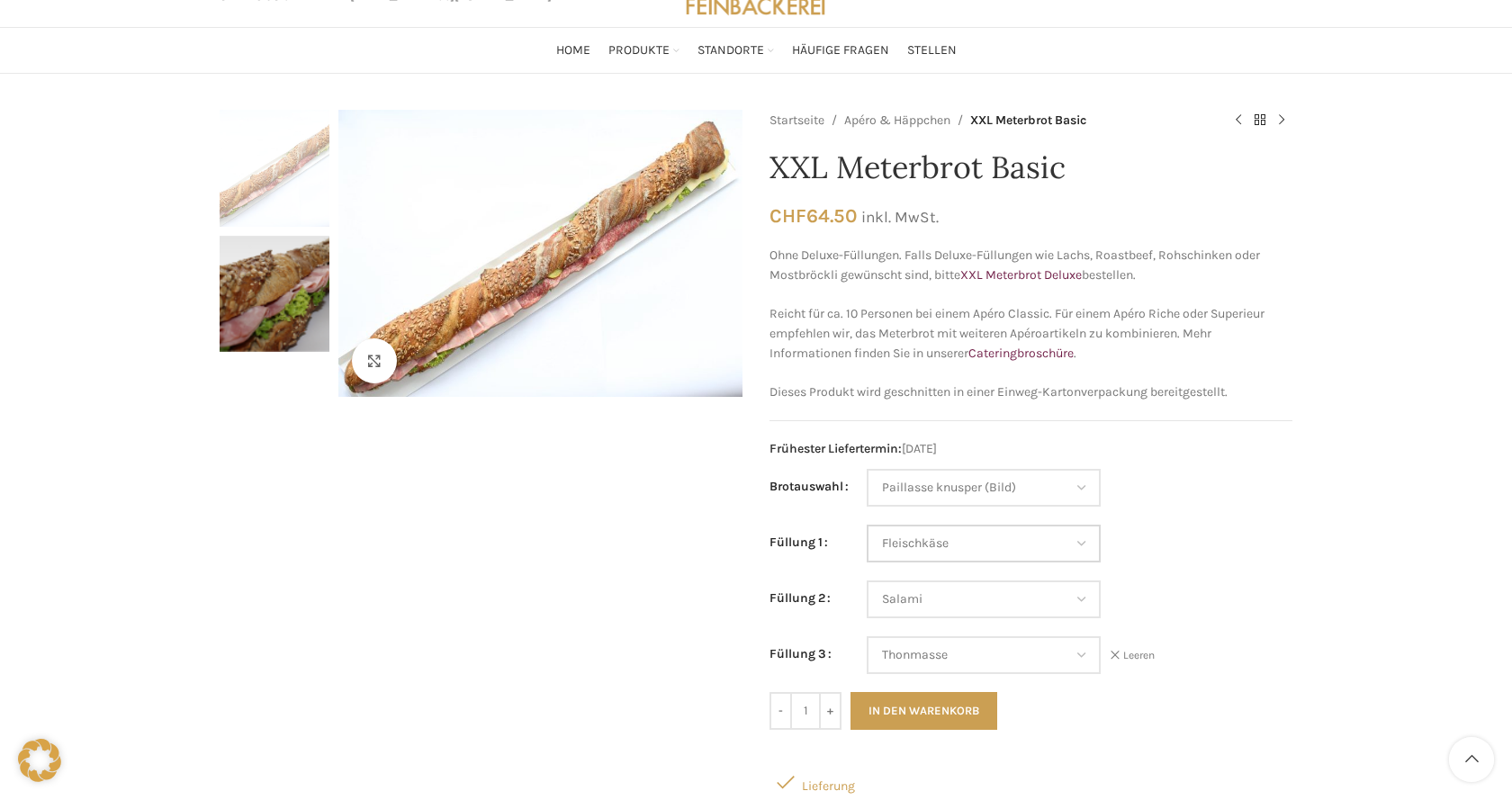
click at [867, 525] on select "Wähle eine Option Salami Schinken Fleischkäse Trutenschinken Appenzellerkäse Gr…" at bounding box center [984, 544] width 234 height 38
click option "Fleischkäse" at bounding box center [0, 0] width 0 height 0
